Goal: Transaction & Acquisition: Purchase product/service

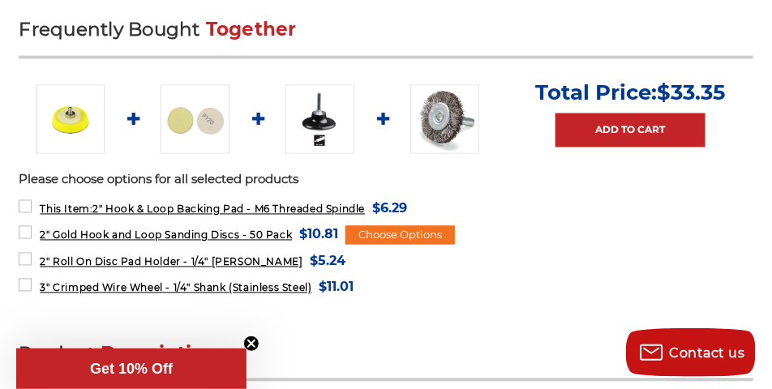
scroll to position [649, 0]
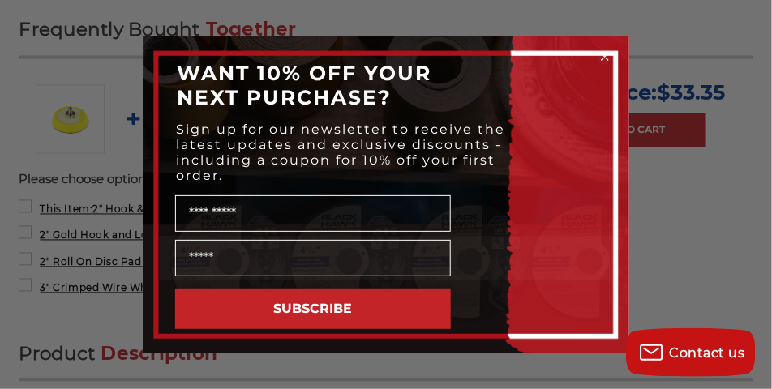
click at [603, 53] on circle "Close dialog" at bounding box center [605, 56] width 15 height 15
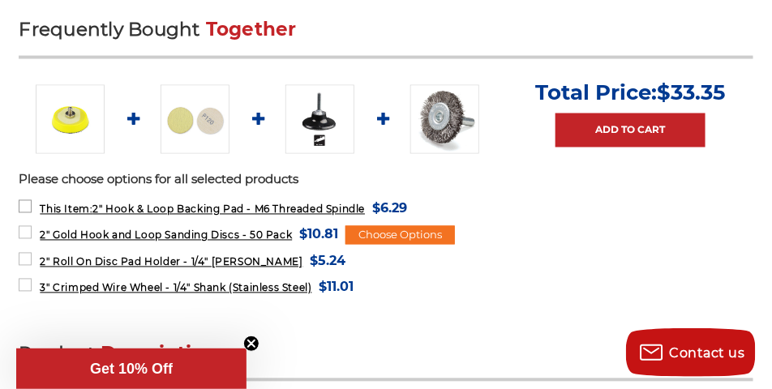
click at [158, 210] on span "This Item: 2" Hook & Loop Backing Pad - M6 Threaded Spindle" at bounding box center [202, 210] width 325 height 12
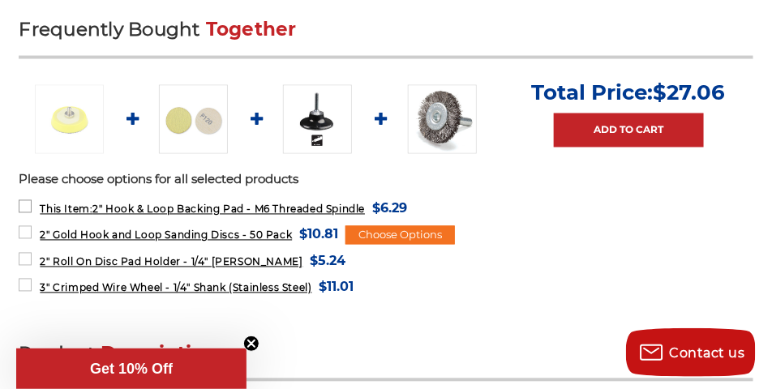
click at [158, 210] on span "This Item: 2" Hook & Loop Backing Pad - M6 Threaded Spindle" at bounding box center [202, 210] width 325 height 12
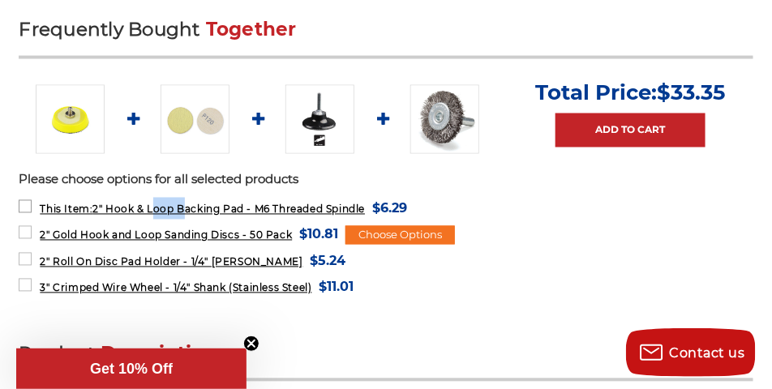
click at [158, 210] on span "This Item: 2" Hook & Loop Backing Pad - M6 Threaded Spindle" at bounding box center [202, 210] width 325 height 12
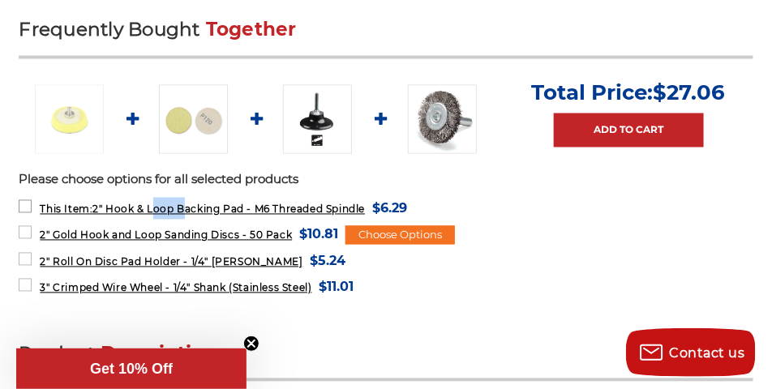
click at [158, 210] on span "This Item: 2" Hook & Loop Backing Pad - M6 Threaded Spindle" at bounding box center [202, 210] width 325 height 12
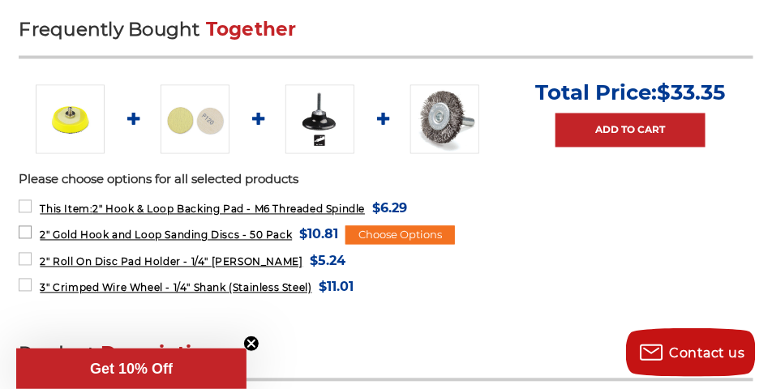
click at [26, 233] on label "2" Gold Hook and Loop Sanding Discs - 50 Pack MSRP: Was: Now: $10.81 (You save )" at bounding box center [179, 235] width 320 height 22
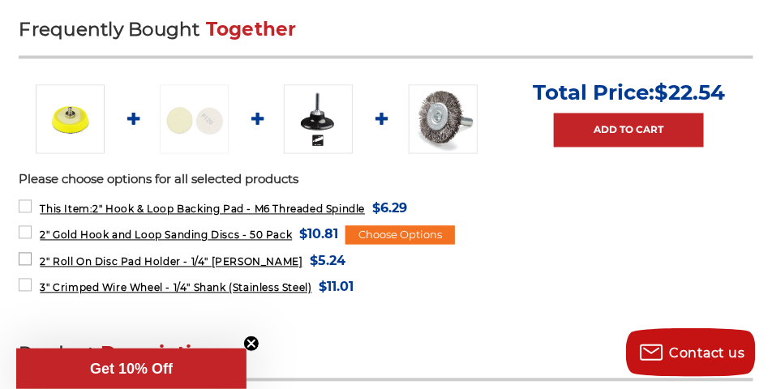
click at [24, 258] on label "2" Roll On Disc Pad Holder - 1/4" [PERSON_NAME] MSRP: Was: Now: $5.24 (You save…" at bounding box center [182, 262] width 327 height 22
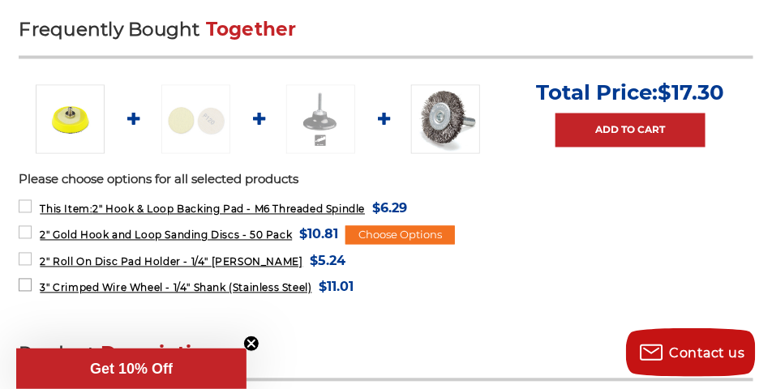
click at [21, 282] on label "3" Crimped Wire Wheel - 1/4" Shank (Stainless Steel) MSRP: Was: Now: $11.01 (Yo…" at bounding box center [186, 288] width 335 height 22
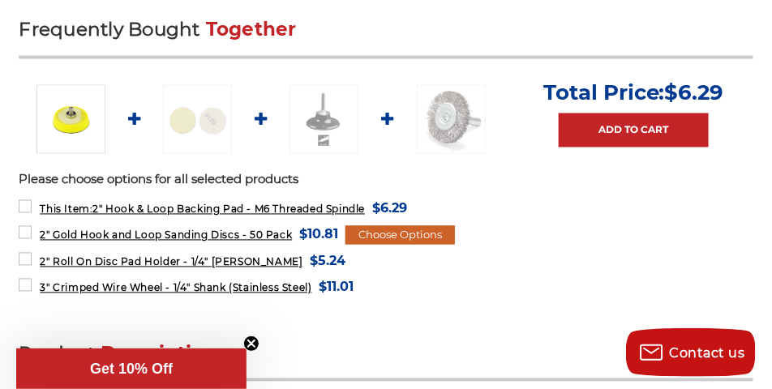
click at [378, 230] on div "Choose Options" at bounding box center [400, 235] width 109 height 19
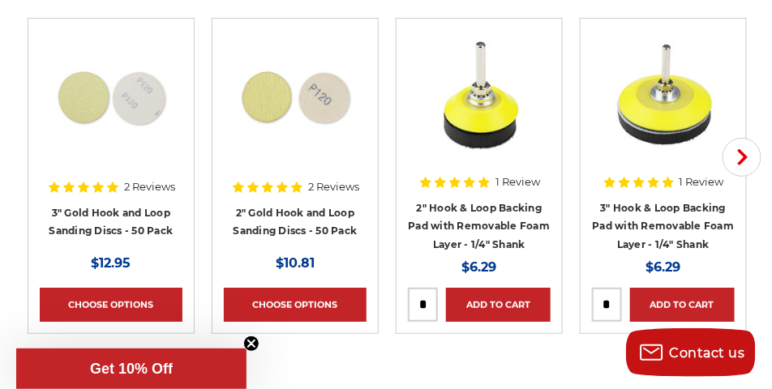
scroll to position [3163, 0]
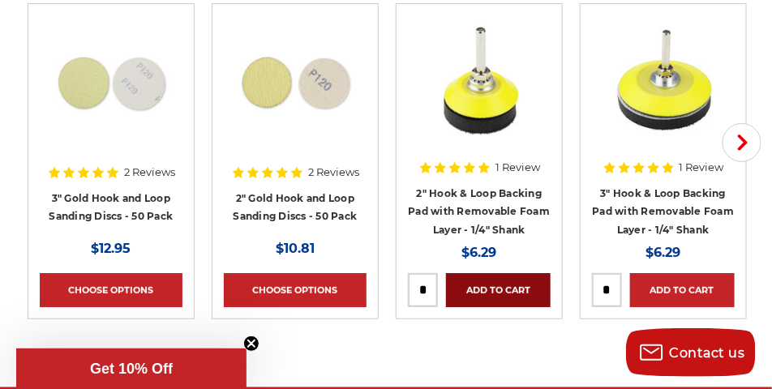
click at [487, 286] on link "Add to Cart" at bounding box center [498, 290] width 105 height 34
click at [487, 286] on link "Added to Cart" at bounding box center [498, 290] width 105 height 34
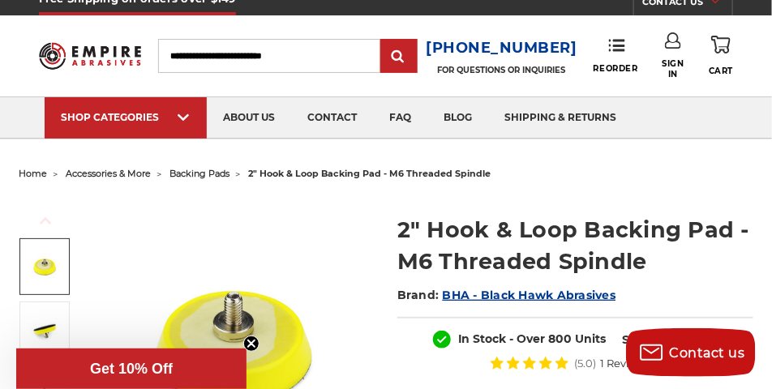
scroll to position [0, 0]
